Goal: Information Seeking & Learning: Learn about a topic

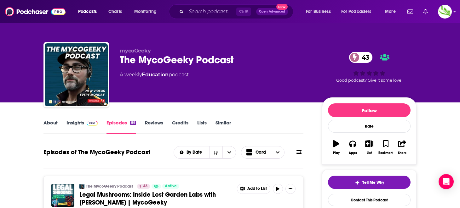
click at [74, 124] on link "Insights" at bounding box center [81, 127] width 31 height 14
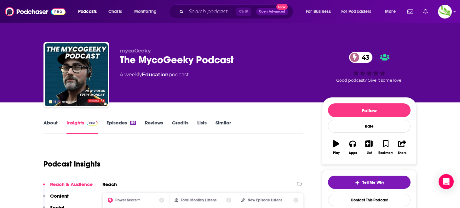
click at [51, 124] on link "About" at bounding box center [50, 127] width 14 height 14
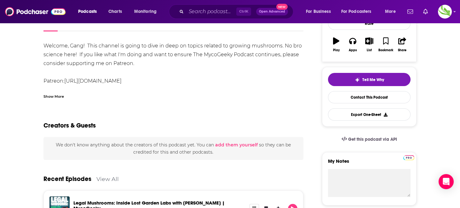
scroll to position [63, 0]
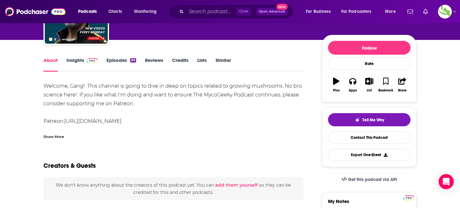
click at [77, 60] on link "Insights" at bounding box center [81, 64] width 31 height 14
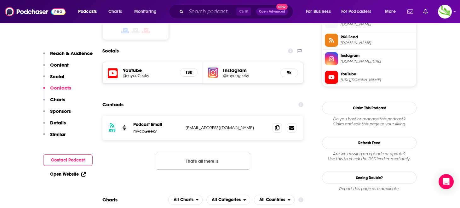
scroll to position [535, 0]
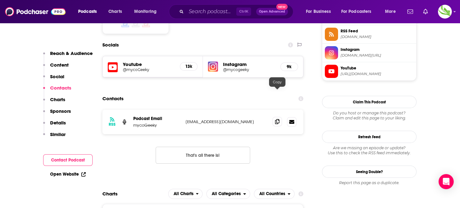
click at [280, 117] on span at bounding box center [276, 121] width 9 height 9
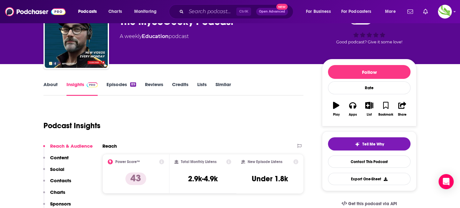
scroll to position [0, 0]
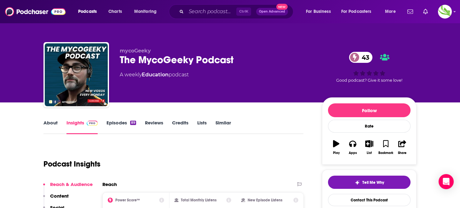
click at [120, 124] on link "Episodes 89" at bounding box center [121, 127] width 30 height 14
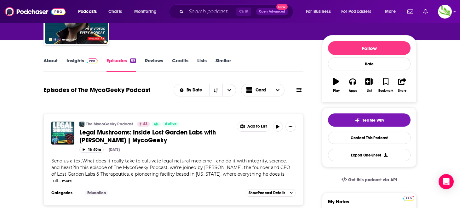
scroll to position [63, 0]
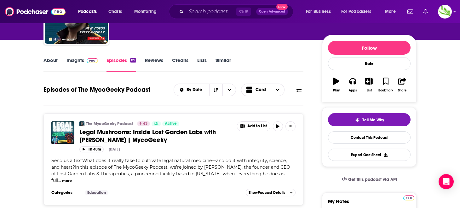
click at [76, 63] on link "Insights" at bounding box center [81, 64] width 31 height 14
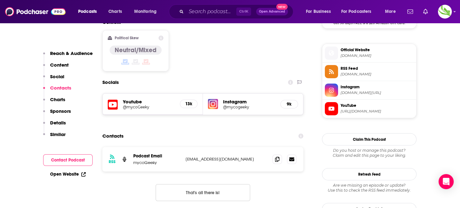
scroll to position [504, 0]
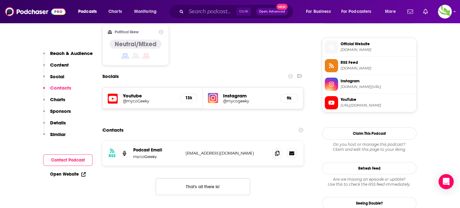
click at [289, 96] on h5 "9k" at bounding box center [289, 98] width 7 height 5
click at [234, 93] on h5 "Instagram" at bounding box center [249, 96] width 52 height 6
click at [228, 88] on div "Instagram @mycogeeky 9k" at bounding box center [253, 98] width 100 height 21
click at [232, 99] on h5 "@mycogeeky" at bounding box center [249, 101] width 52 height 5
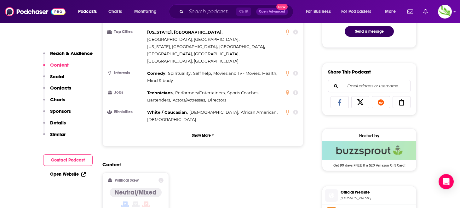
scroll to position [0, 0]
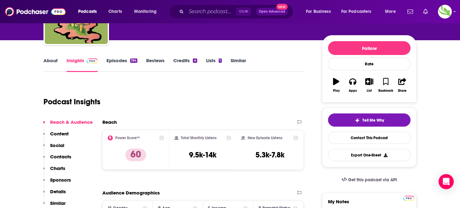
scroll to position [63, 0]
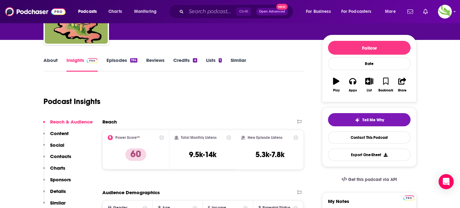
click at [50, 59] on link "About" at bounding box center [50, 64] width 14 height 14
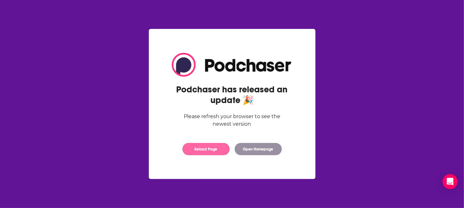
click at [212, 151] on button "Reload Page" at bounding box center [206, 149] width 47 height 12
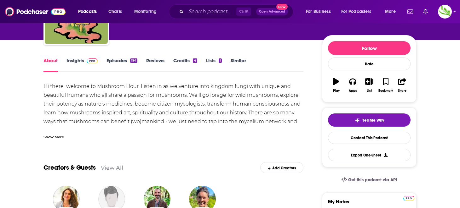
scroll to position [63, 0]
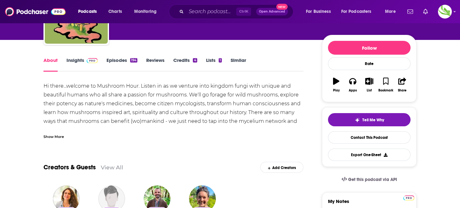
click at [50, 135] on div "Show More" at bounding box center [53, 137] width 20 height 6
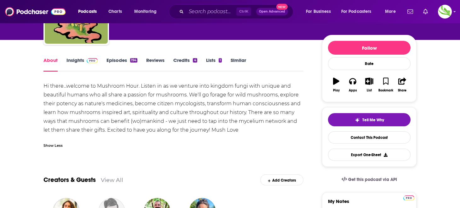
click at [75, 60] on link "Insights" at bounding box center [81, 64] width 31 height 14
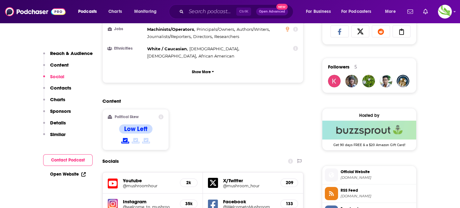
scroll to position [535, 0]
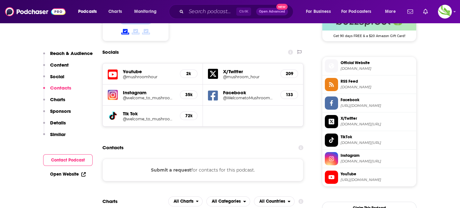
click at [190, 92] on h5 "35k" at bounding box center [188, 94] width 7 height 5
click at [155, 96] on h5 "@welcome_to_mushroom_hour" at bounding box center [149, 98] width 52 height 5
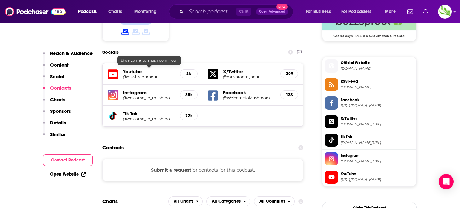
click at [244, 75] on h5 "@mushroom_hour" at bounding box center [249, 77] width 52 height 5
